Goal: Task Accomplishment & Management: Complete application form

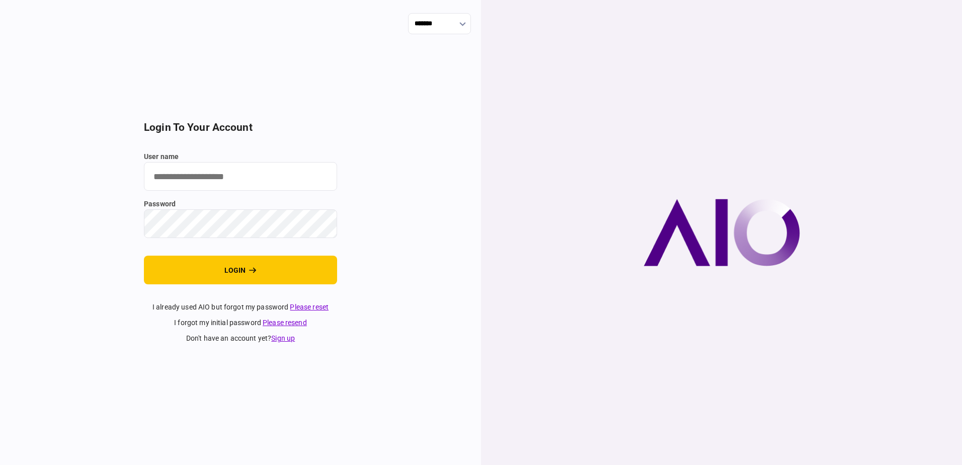
type input "**********"
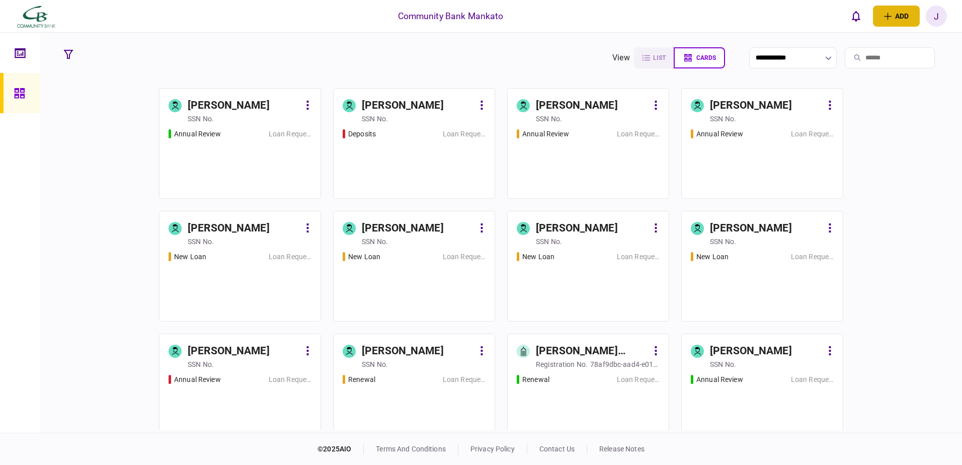
click at [900, 18] on button "add" at bounding box center [896, 16] width 47 height 21
click at [837, 58] on button "individual identity" at bounding box center [870, 55] width 100 height 19
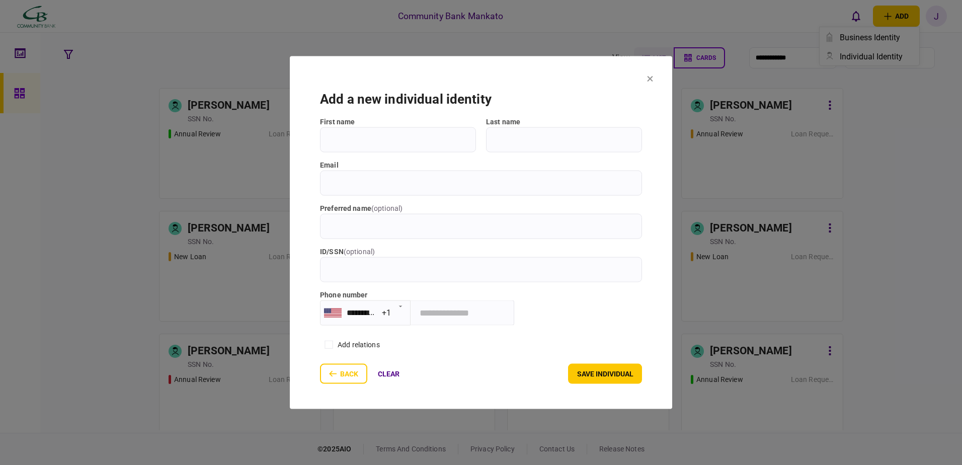
click at [381, 149] on input "First name" at bounding box center [398, 139] width 156 height 25
type input "*****"
type input "******"
type input "**********"
click at [606, 379] on button "save individual" at bounding box center [605, 373] width 74 height 20
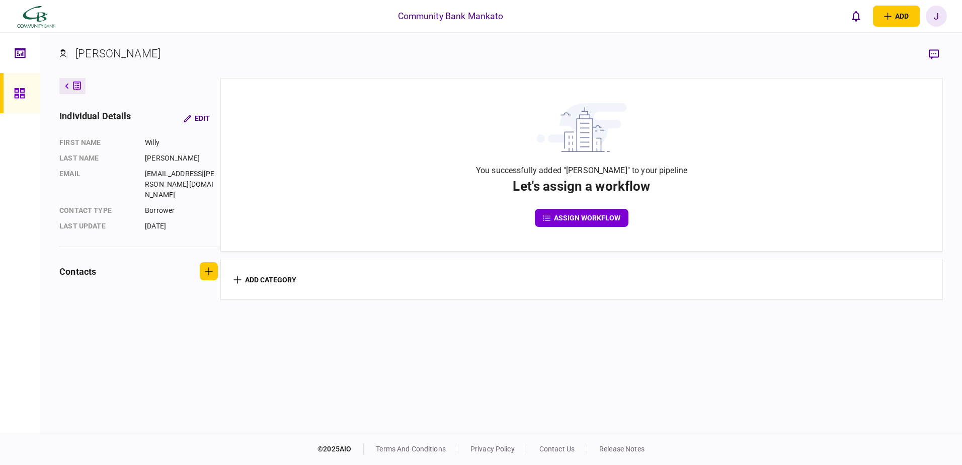
click at [586, 216] on button "assign workflow" at bounding box center [582, 218] width 94 height 18
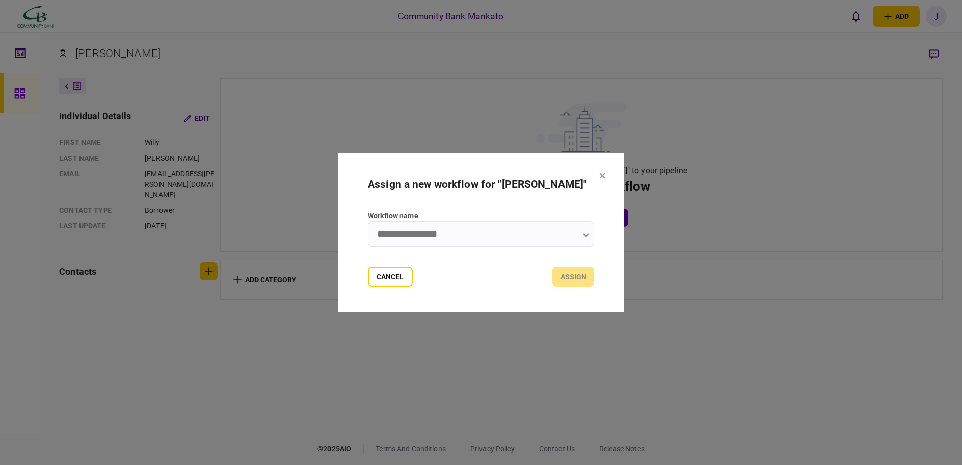
click at [589, 233] on input "Workflow name" at bounding box center [481, 233] width 226 height 25
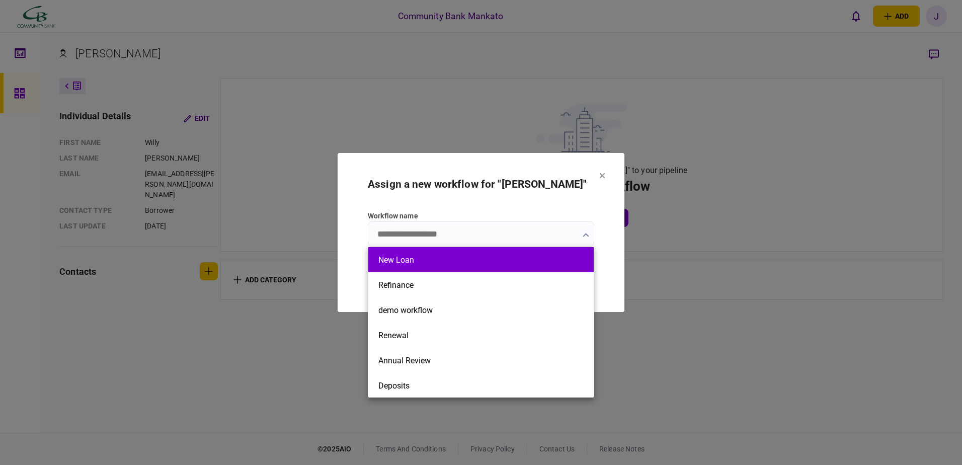
click at [475, 265] on li "New Loan" at bounding box center [480, 259] width 225 height 25
type input "********"
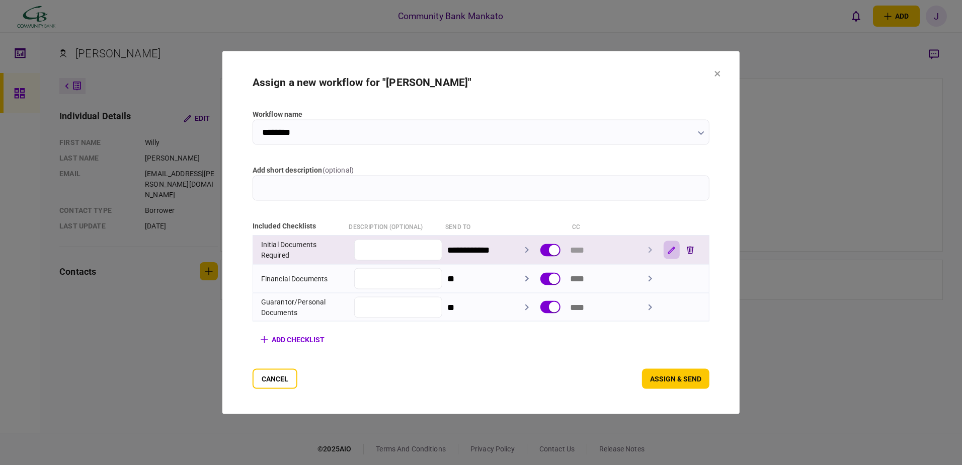
click at [679, 247] on button "button" at bounding box center [671, 250] width 16 height 18
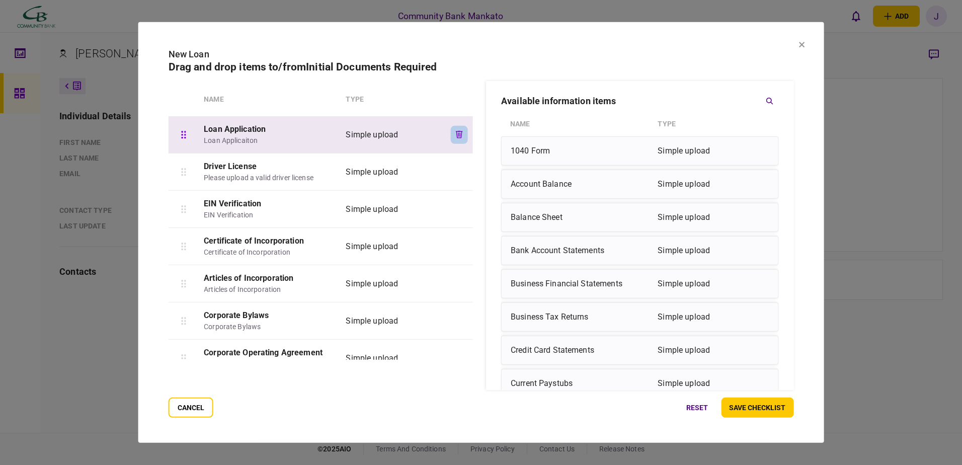
click at [457, 137] on icon "button" at bounding box center [459, 135] width 7 height 8
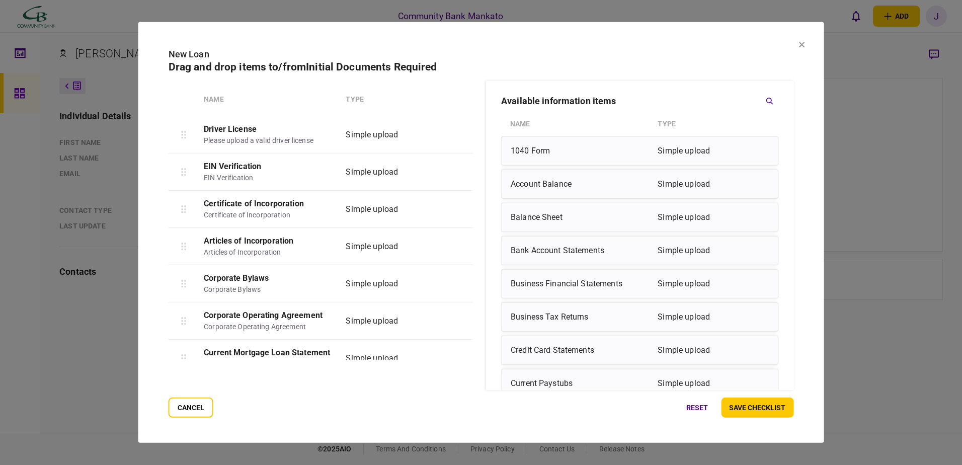
click at [457, 137] on icon "button" at bounding box center [459, 135] width 7 height 8
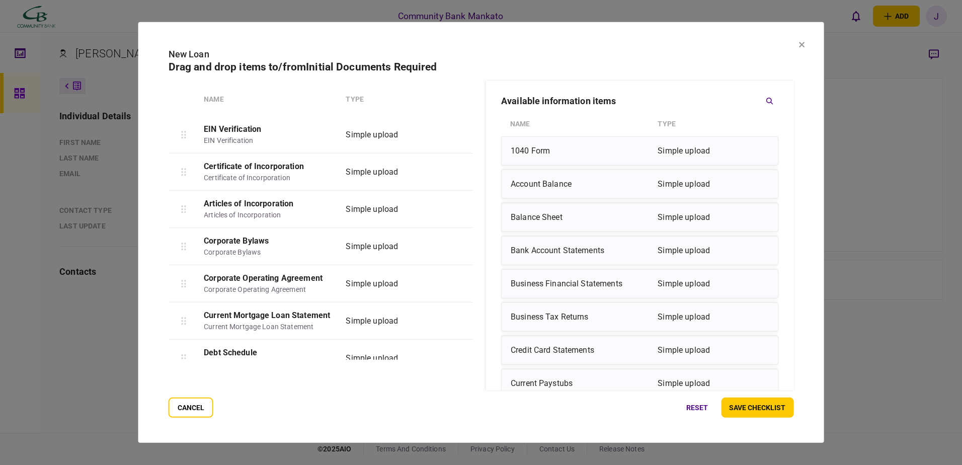
click at [457, 137] on icon "button" at bounding box center [459, 135] width 7 height 8
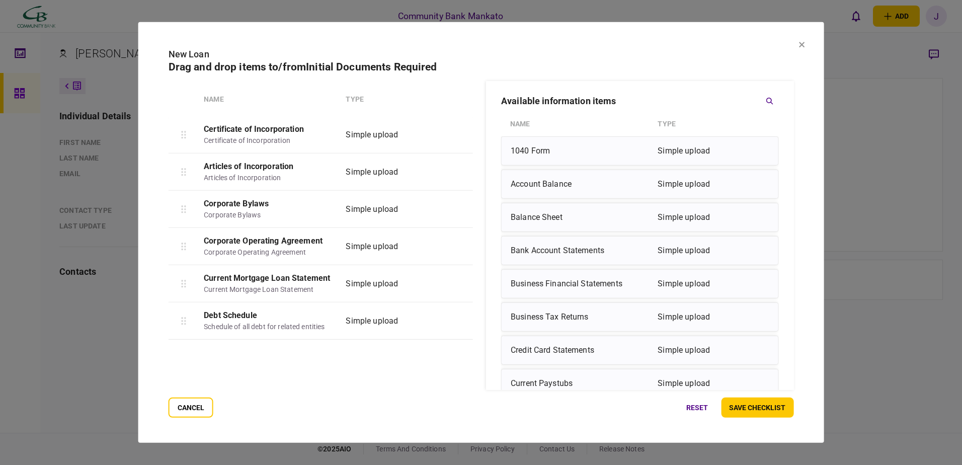
click at [457, 137] on icon "button" at bounding box center [459, 135] width 7 height 8
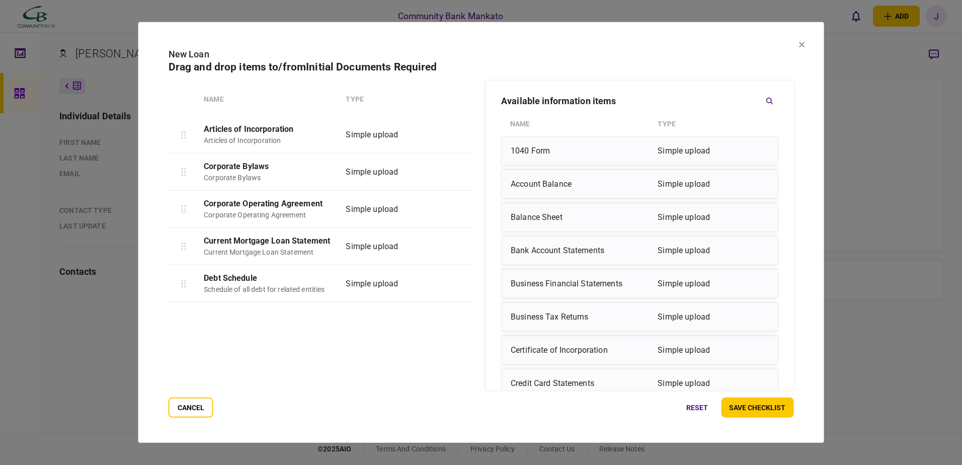
click at [457, 137] on icon "button" at bounding box center [459, 135] width 7 height 8
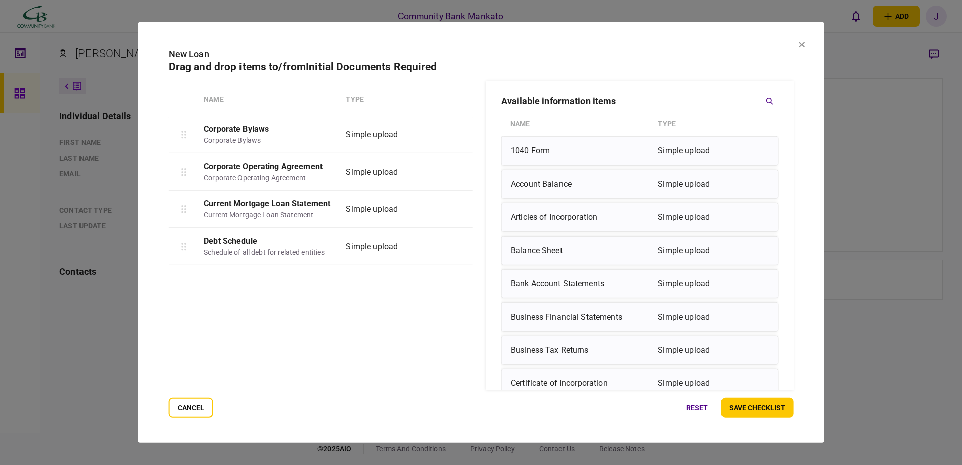
click at [457, 137] on icon "button" at bounding box center [459, 135] width 7 height 8
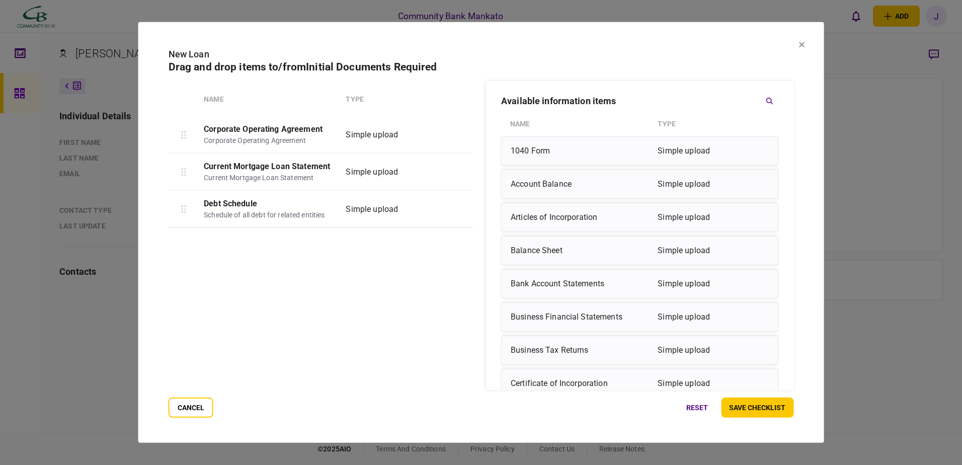
click at [457, 137] on icon "button" at bounding box center [459, 135] width 7 height 8
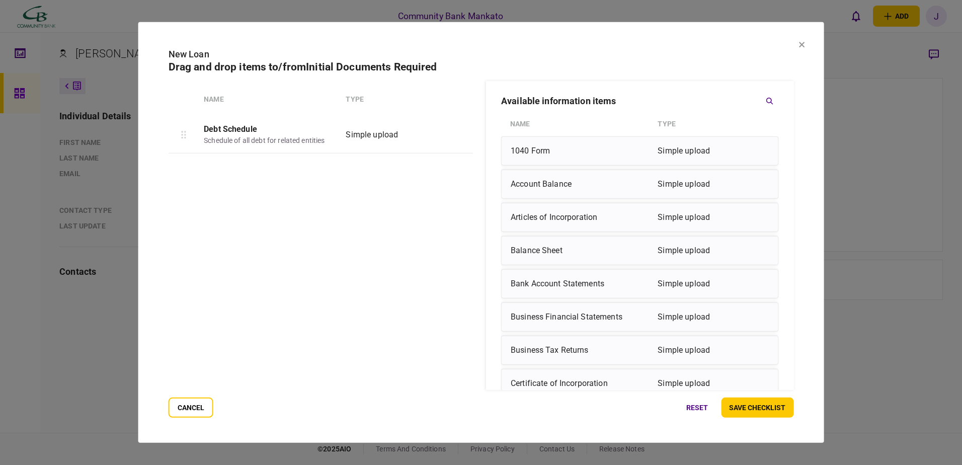
click at [457, 137] on icon "button" at bounding box center [459, 135] width 7 height 8
click at [457, 137] on div at bounding box center [322, 238] width 307 height 244
click at [199, 407] on button "cancel" at bounding box center [191, 407] width 45 height 20
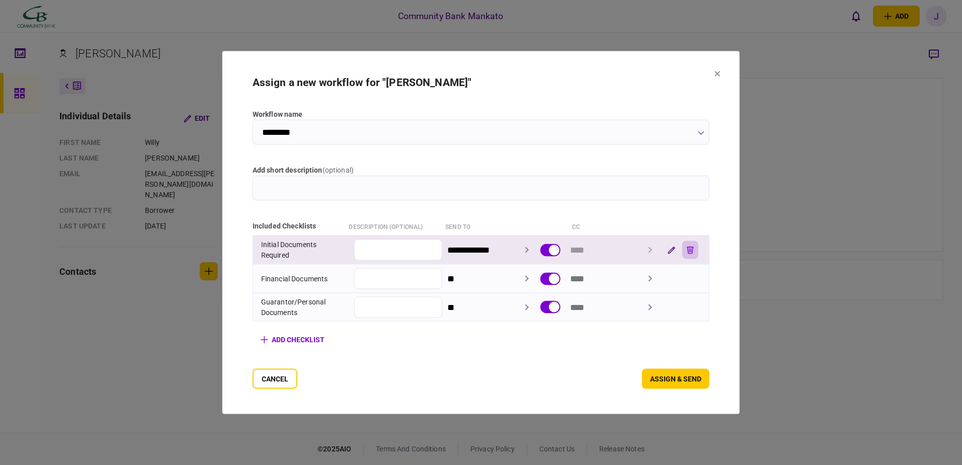
click at [698, 245] on button "button" at bounding box center [690, 250] width 16 height 18
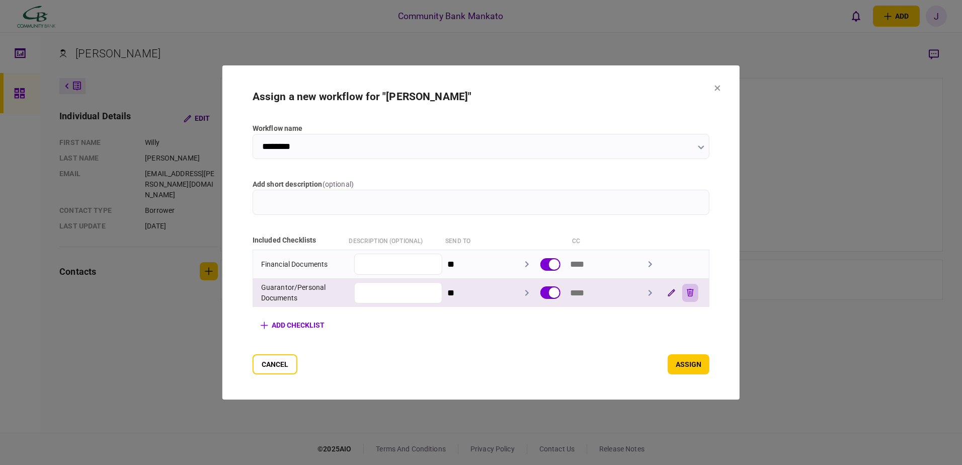
click at [694, 290] on icon "button" at bounding box center [690, 293] width 7 height 8
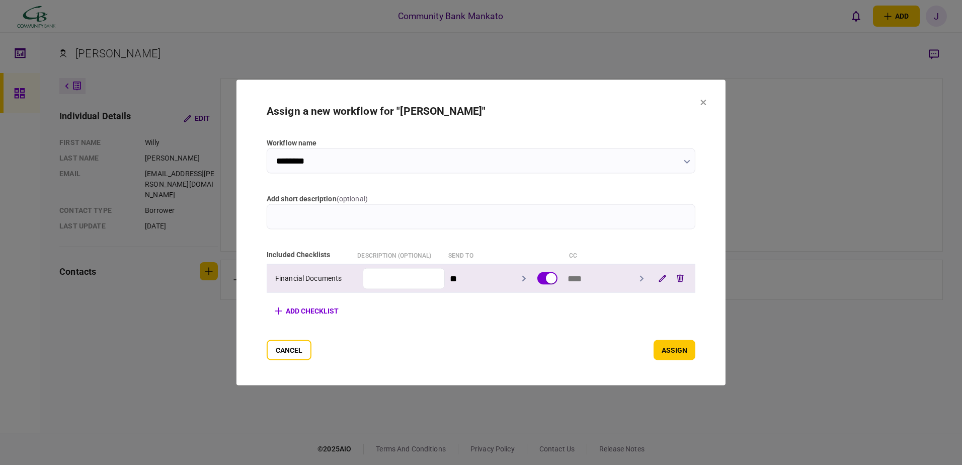
click at [528, 282] on input "**" at bounding box center [491, 278] width 83 height 25
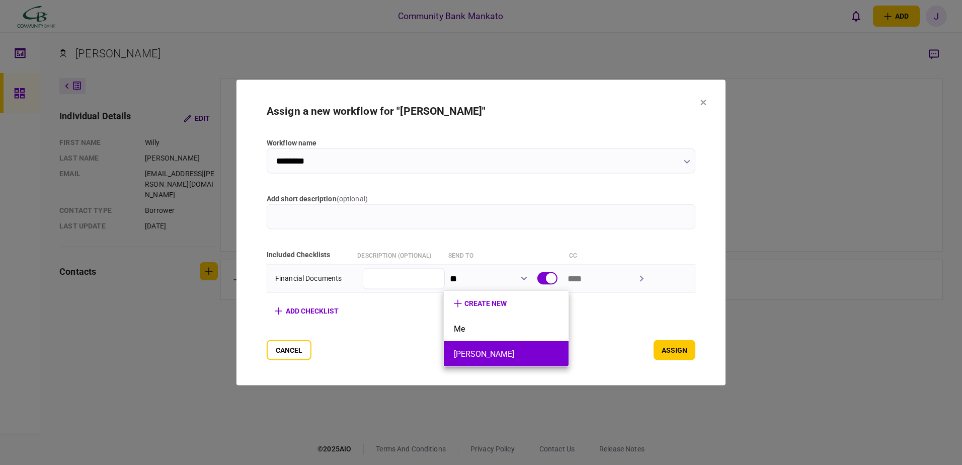
click at [468, 358] on button "Willy Mekeel" at bounding box center [506, 354] width 105 height 10
type input "**********"
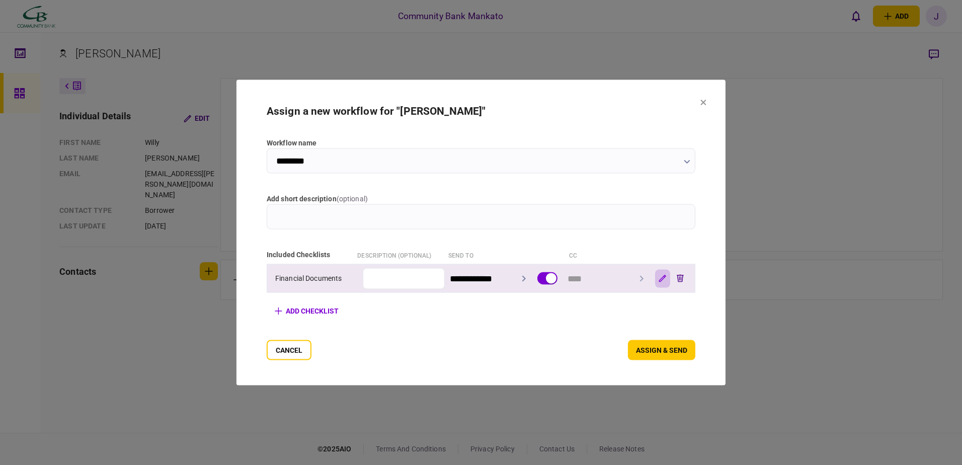
click at [666, 278] on icon "button" at bounding box center [663, 279] width 8 height 8
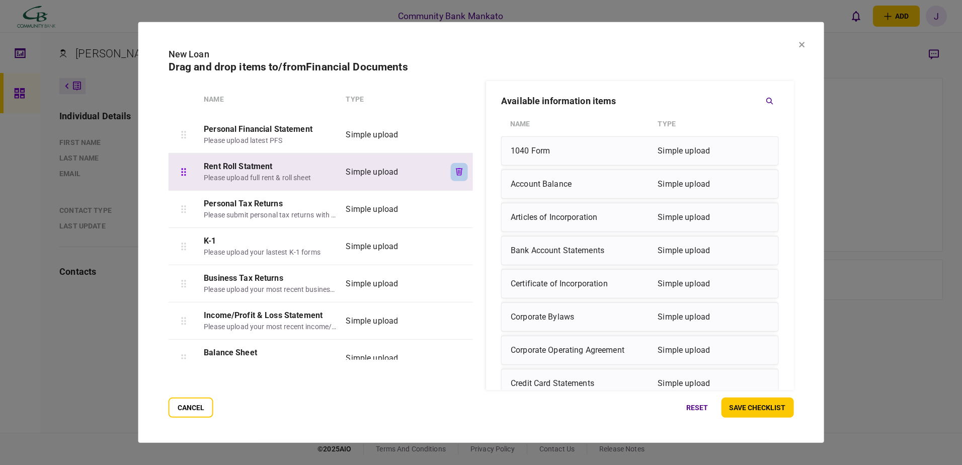
click at [452, 170] on button "button" at bounding box center [459, 172] width 17 height 18
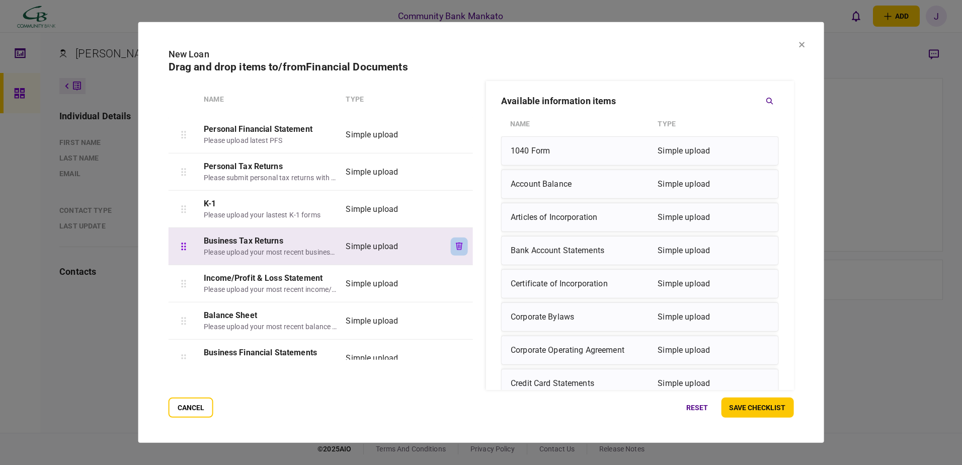
click at [455, 241] on button "button" at bounding box center [459, 246] width 17 height 18
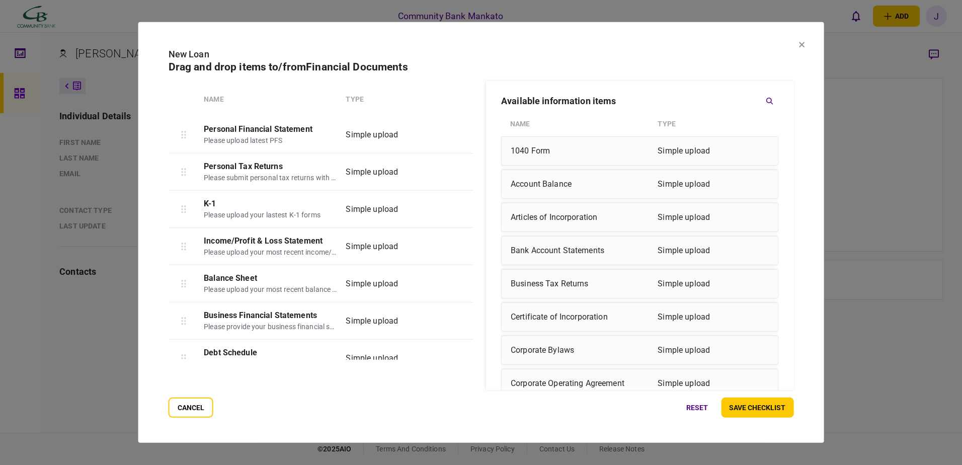
click at [455, 241] on button "button" at bounding box center [459, 246] width 17 height 18
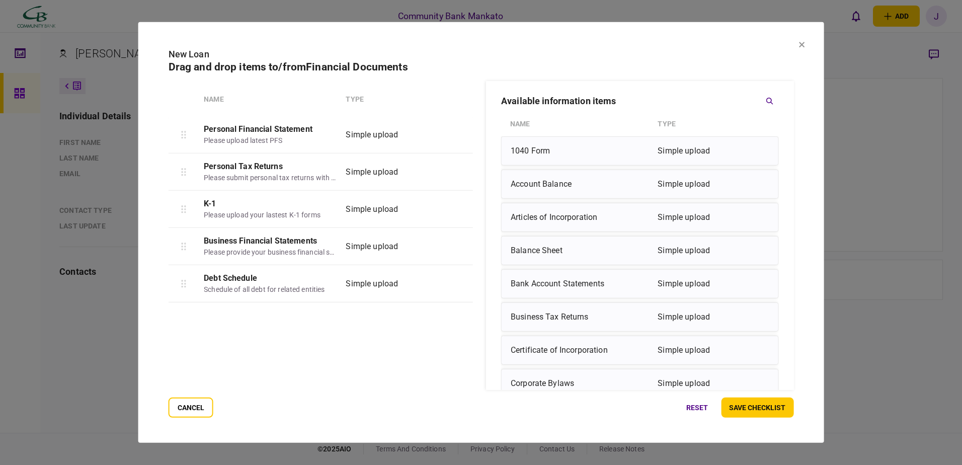
click at [455, 241] on button "button" at bounding box center [459, 246] width 17 height 18
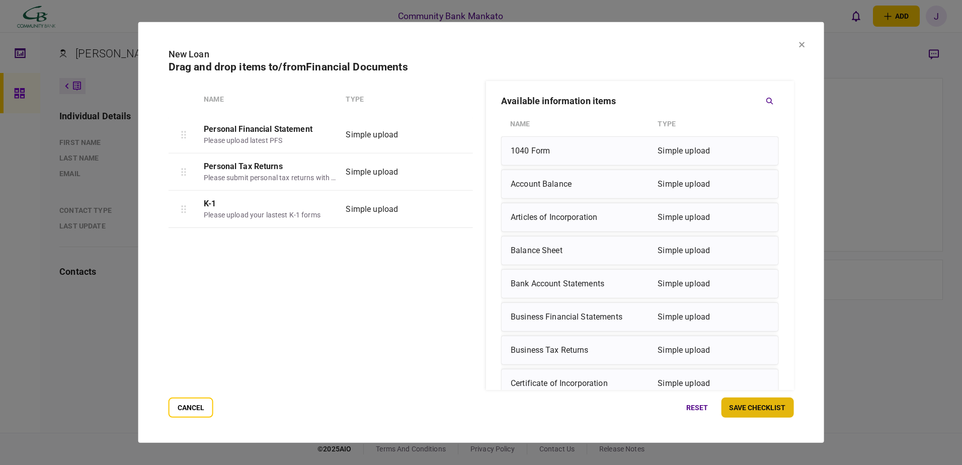
click at [751, 402] on button "save checklist" at bounding box center [757, 407] width 72 height 20
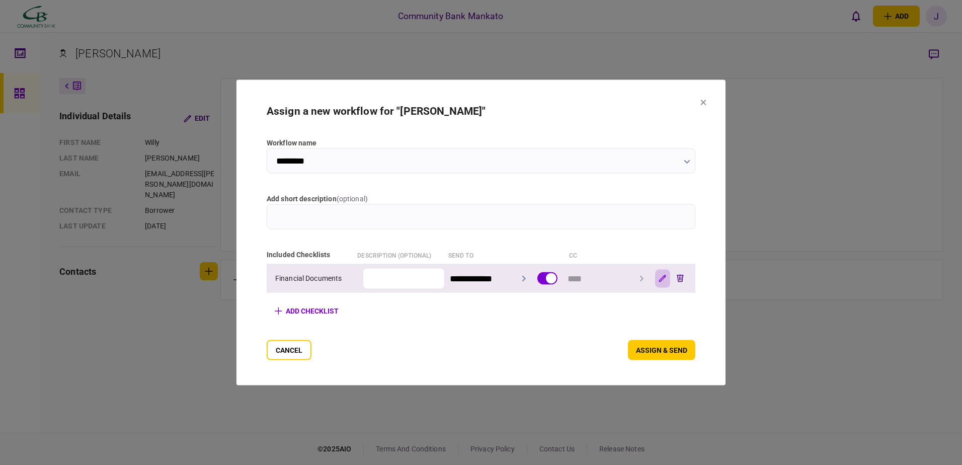
click at [666, 276] on icon "button" at bounding box center [663, 279] width 8 height 8
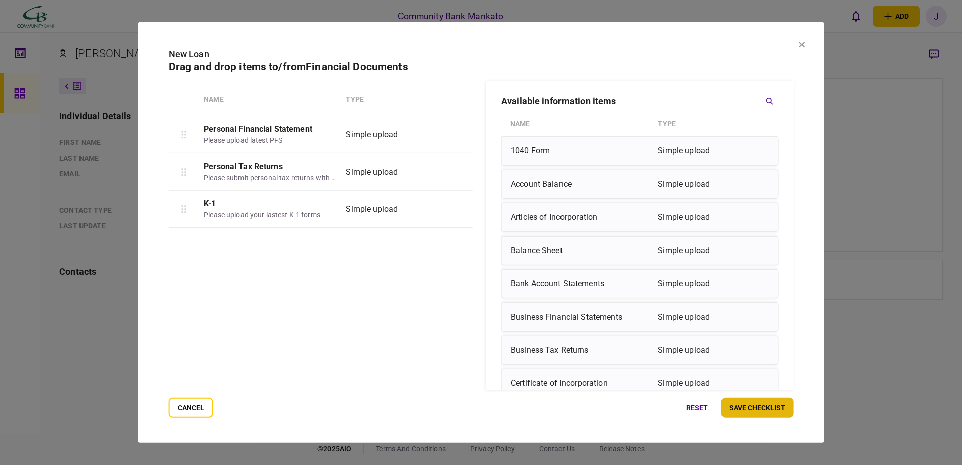
click at [764, 400] on button "save checklist" at bounding box center [757, 407] width 72 height 20
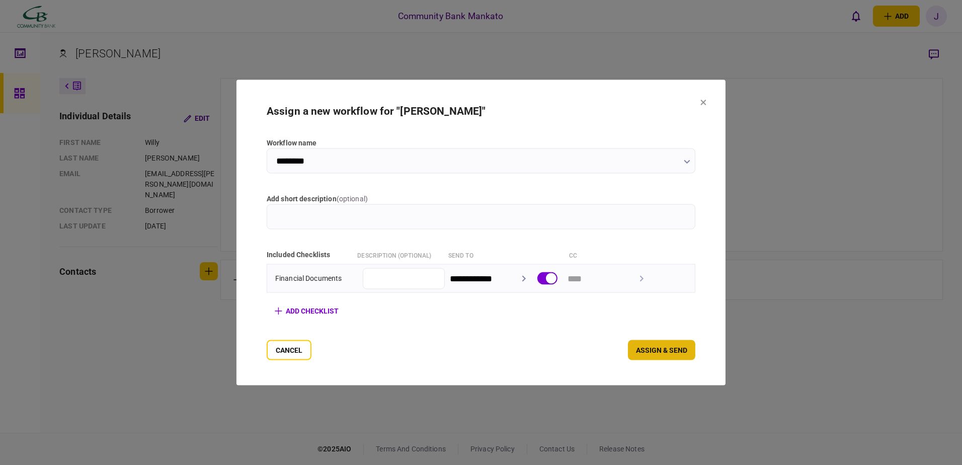
click at [679, 352] on button "assign & send" at bounding box center [661, 350] width 67 height 20
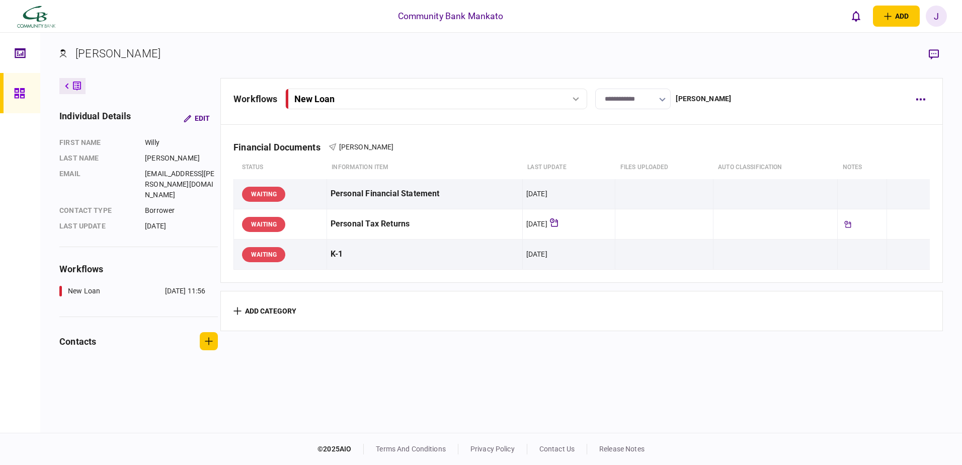
click at [941, 13] on div "J" at bounding box center [936, 16] width 21 height 21
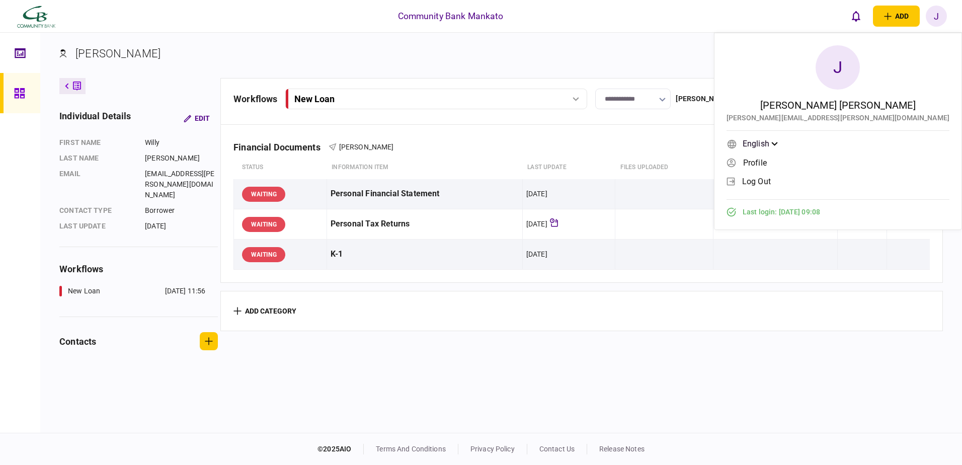
click at [886, 182] on link "log out" at bounding box center [837, 181] width 223 height 15
